Goal: Information Seeking & Learning: Learn about a topic

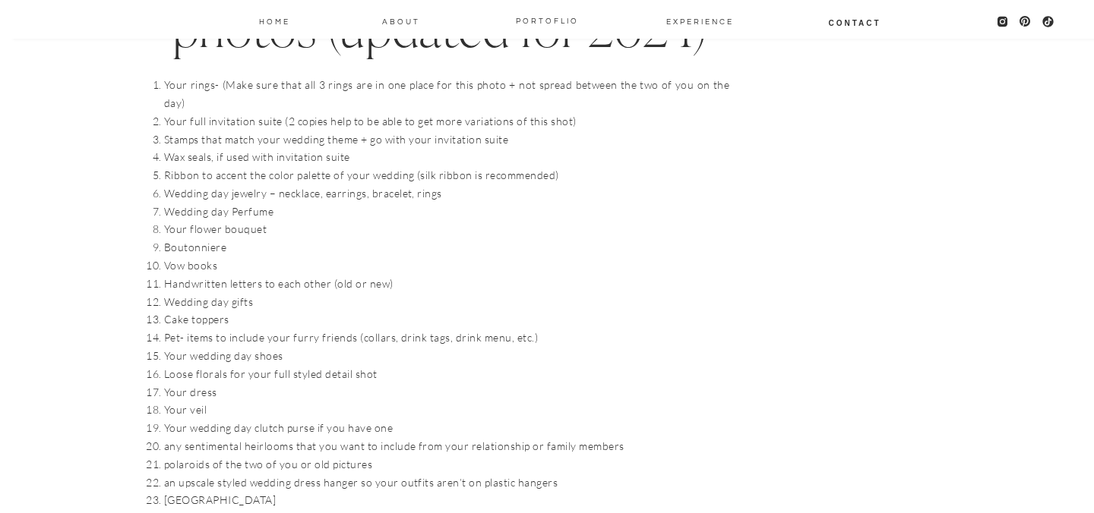
scroll to position [1647, 0]
click at [346, 111] on li "Your full invitation suite (2 copies help to be able to get more variations of …" at bounding box center [446, 120] width 565 height 18
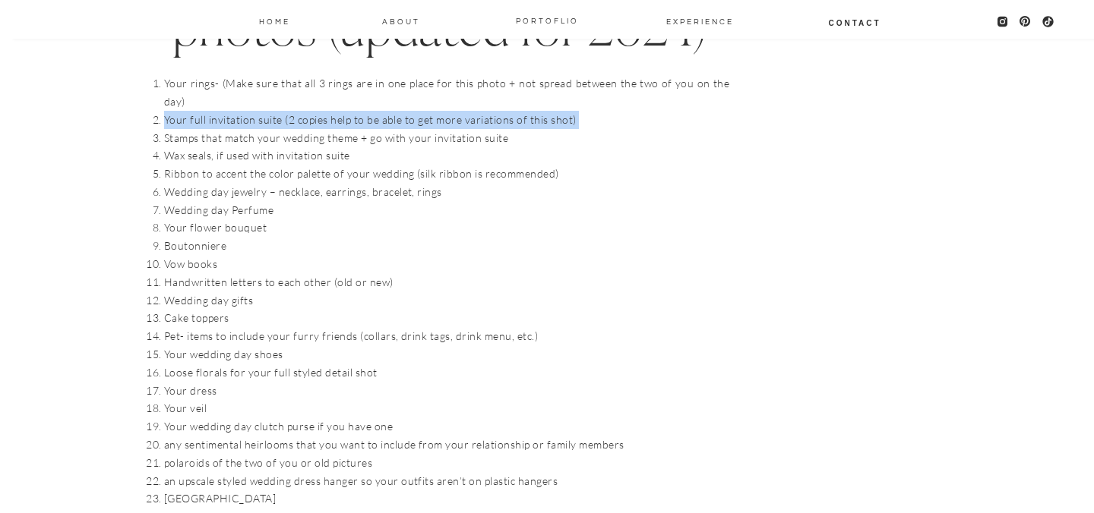
click at [346, 111] on li "Your full invitation suite (2 copies help to be able to get more variations of …" at bounding box center [446, 120] width 565 height 18
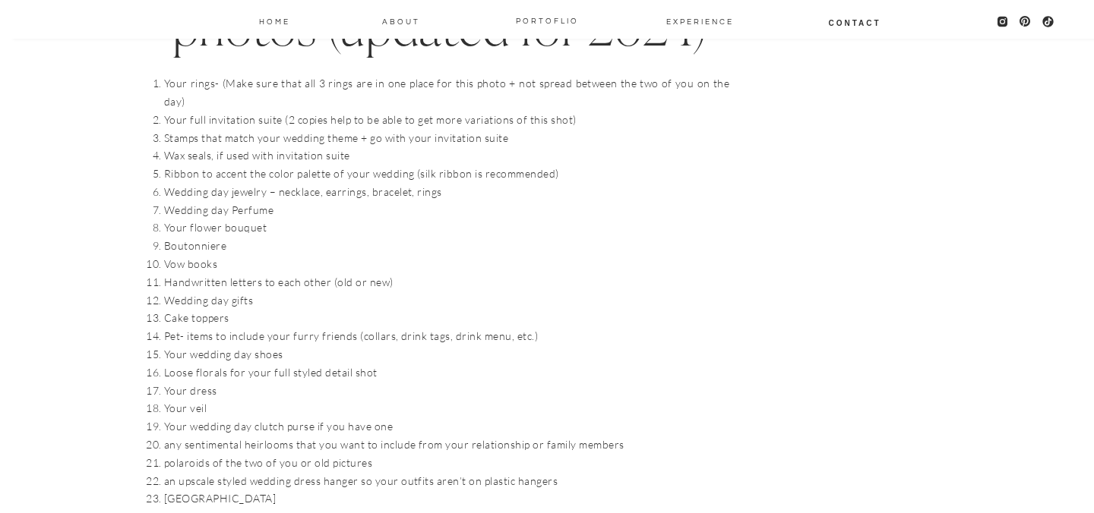
click at [331, 147] on li "Wax seals, if used with invitation suite" at bounding box center [446, 156] width 565 height 18
click at [332, 147] on li "Wax seals, if used with invitation suite" at bounding box center [446, 156] width 565 height 18
click at [324, 129] on li "Stamps that match your wedding theme + go with your invitation suite" at bounding box center [446, 138] width 565 height 18
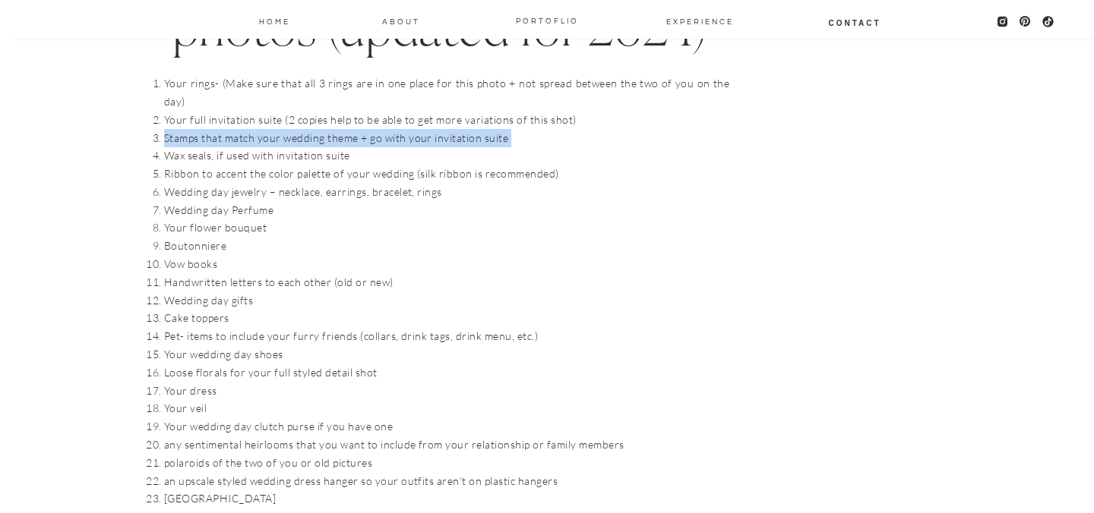
click at [324, 129] on li "Stamps that match your wedding theme + go with your invitation suite" at bounding box center [446, 138] width 565 height 18
click at [311, 147] on li "Wax seals, if used with invitation suite" at bounding box center [446, 156] width 565 height 18
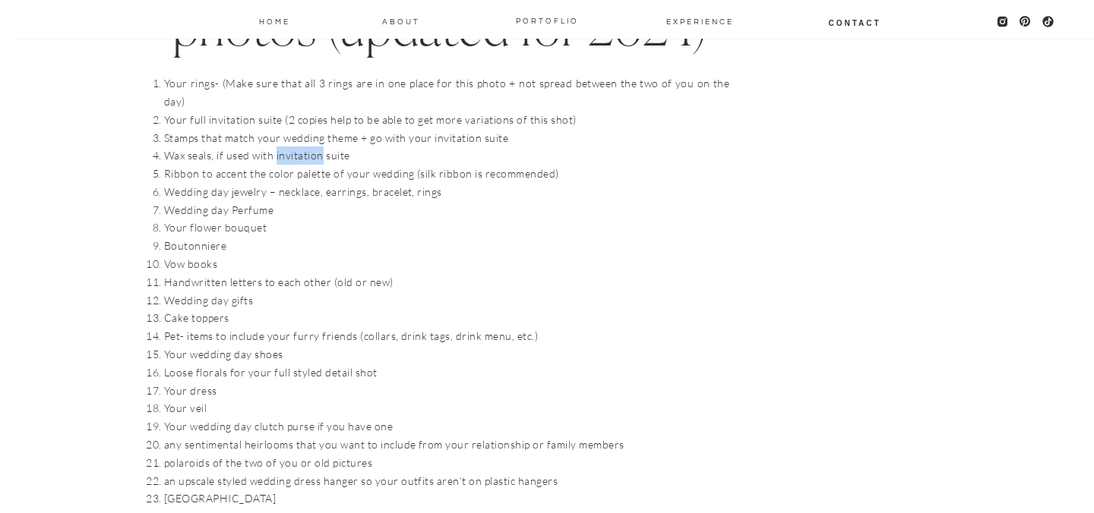
click at [311, 147] on li "Wax seals, if used with invitation suite" at bounding box center [446, 156] width 565 height 18
click at [292, 165] on li "Ribbon to accent the color palette of your wedding (silk ribbon is recommended)" at bounding box center [446, 174] width 565 height 18
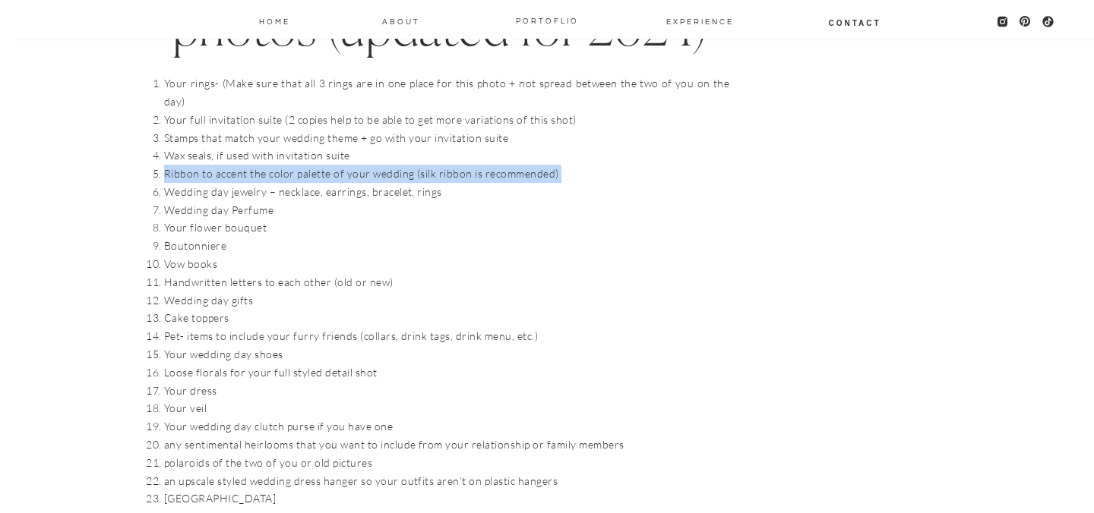
click at [292, 165] on li "Ribbon to accent the color palette of your wedding (silk ribbon is recommended)" at bounding box center [446, 174] width 565 height 18
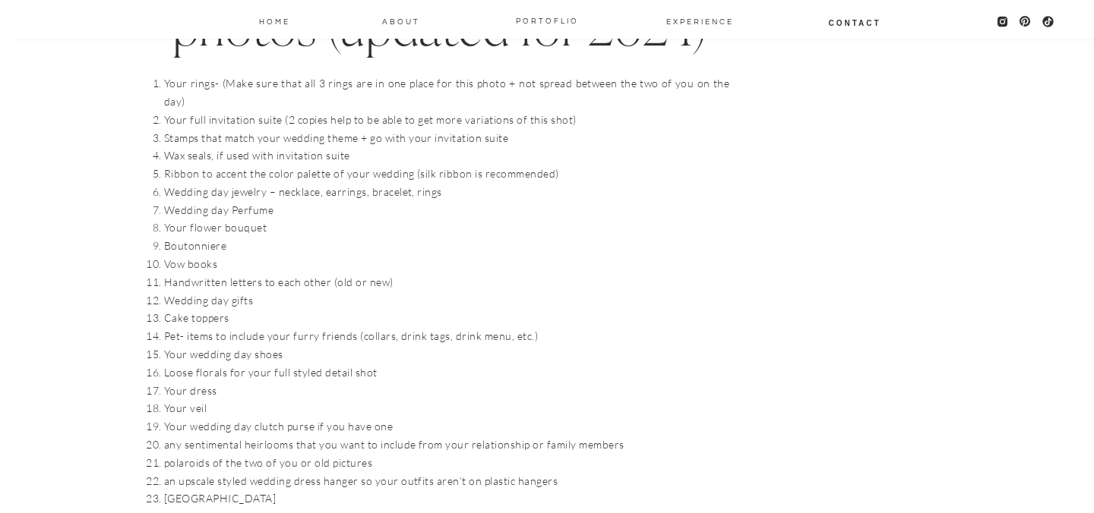
click at [292, 183] on li "Wedding day jewelry – necklace, earrings, bracelet, rings" at bounding box center [446, 192] width 565 height 18
click at [262, 237] on li "Boutonniere" at bounding box center [446, 246] width 565 height 18
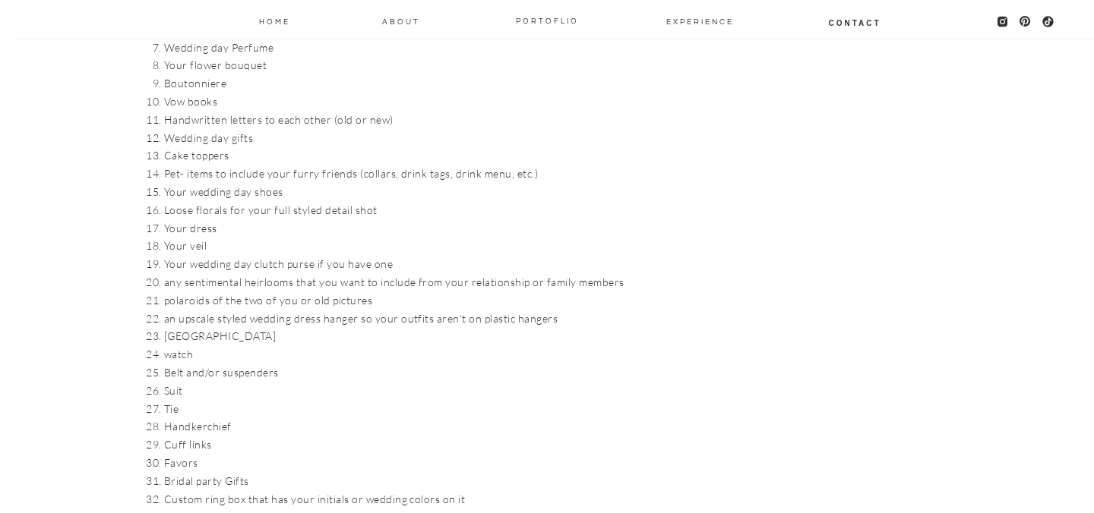
scroll to position [1815, 0]
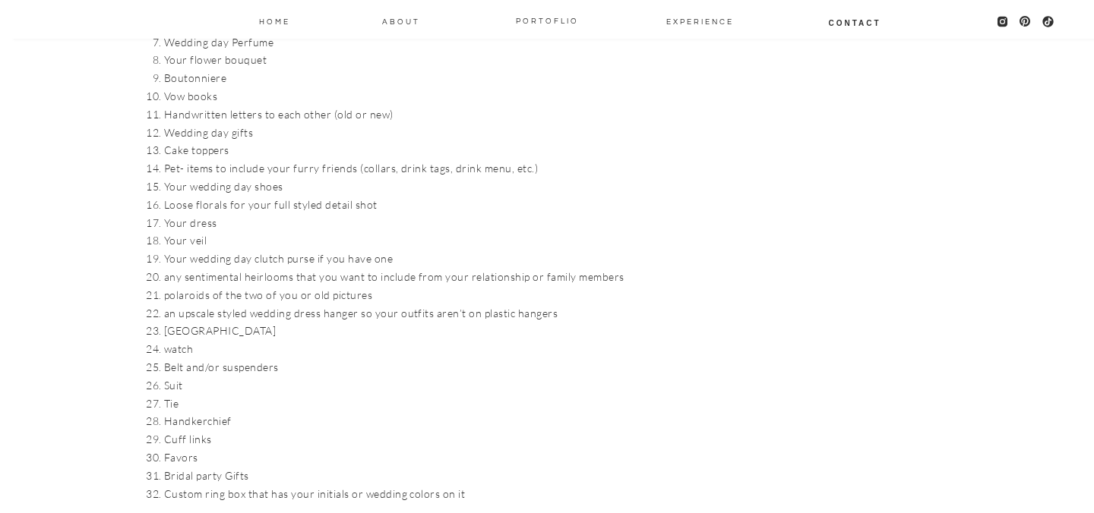
click at [223, 124] on li "Wedding day gifts" at bounding box center [446, 133] width 565 height 18
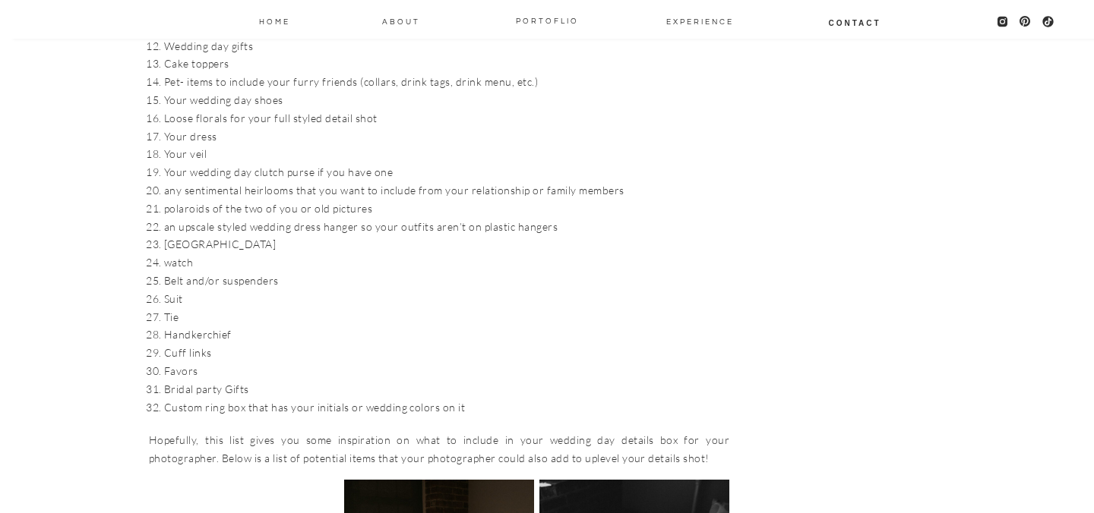
scroll to position [1903, 0]
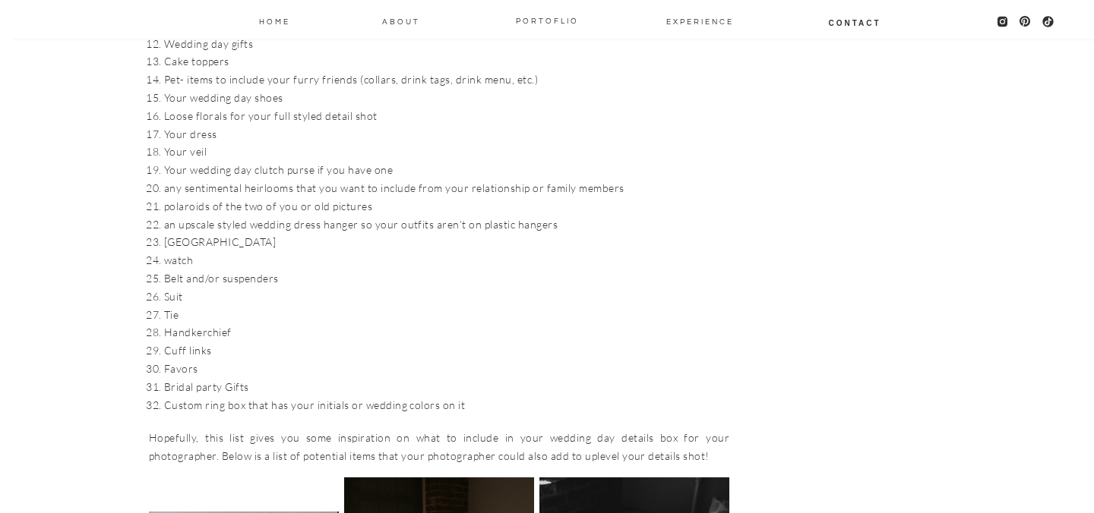
click at [250, 216] on li "an upscale styled wedding dress hanger so your outfits aren’t on plastic hangers" at bounding box center [446, 225] width 565 height 18
click at [240, 216] on li "an upscale styled wedding dress hanger so your outfits aren’t on plastic hangers" at bounding box center [446, 225] width 565 height 18
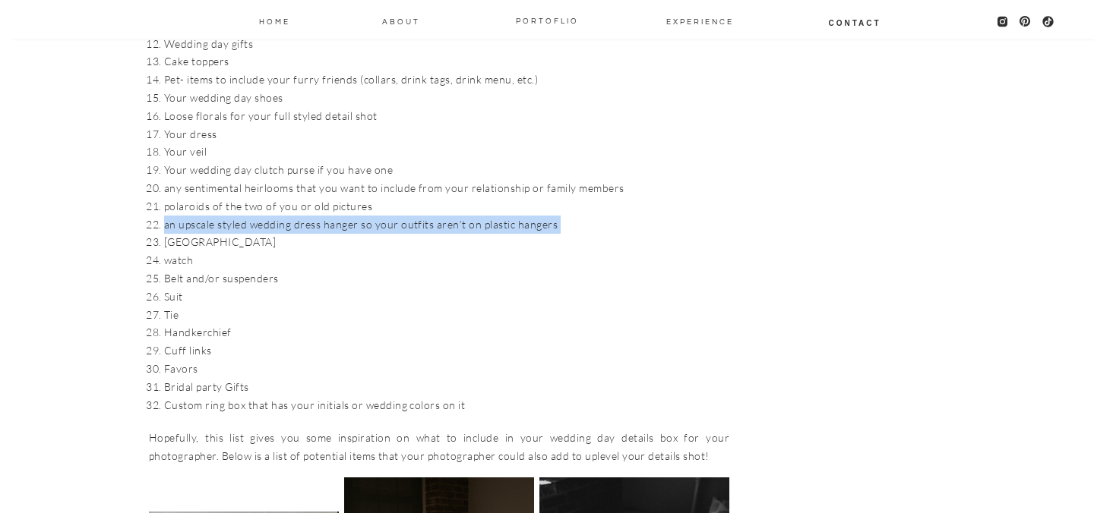
click at [240, 216] on li "an upscale styled wedding dress hanger so your outfits aren’t on plastic hangers" at bounding box center [446, 225] width 565 height 18
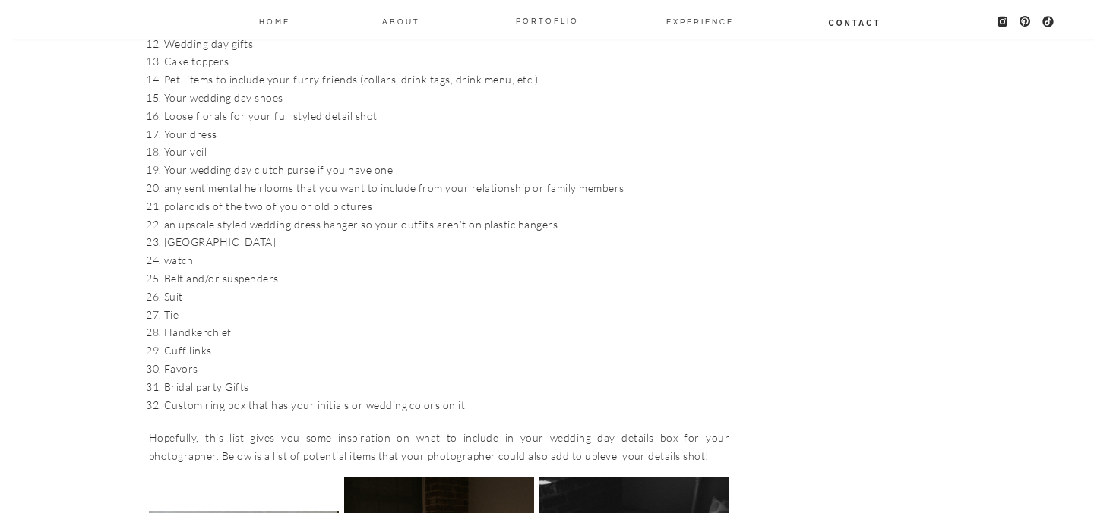
click at [198, 233] on li "[GEOGRAPHIC_DATA]" at bounding box center [446, 242] width 565 height 18
click at [197, 251] on li "watch" at bounding box center [446, 260] width 565 height 18
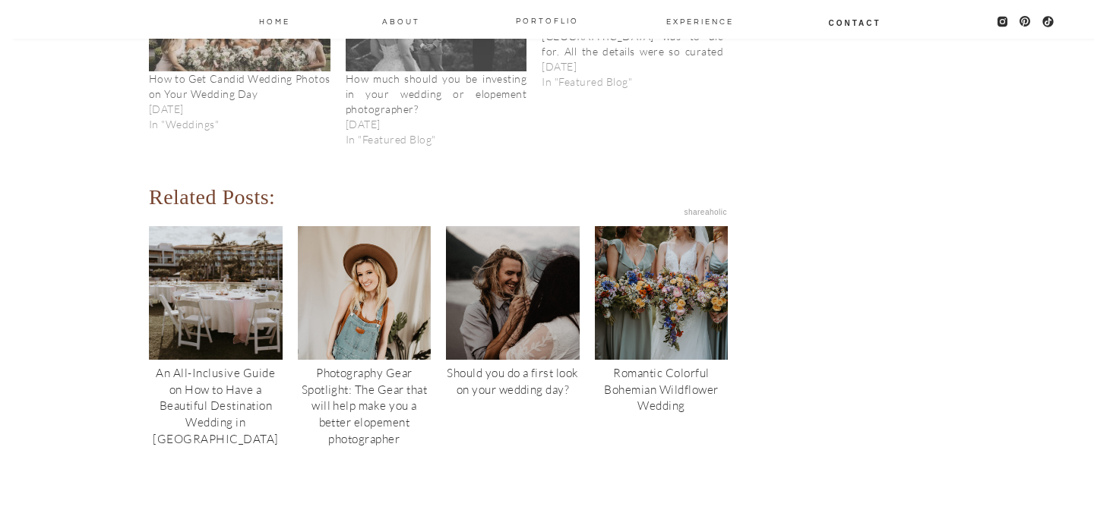
scroll to position [6300, 0]
